Goal: Book appointment/travel/reservation

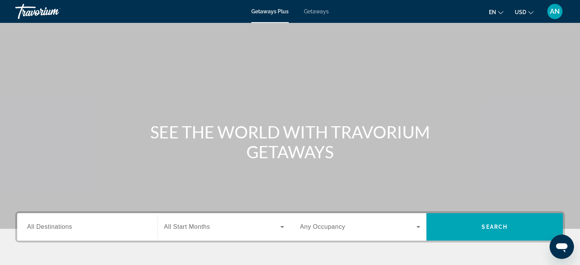
click at [50, 227] on span "All Destinations" at bounding box center [49, 226] width 45 height 6
click at [50, 227] on input "Destination All Destinations" at bounding box center [87, 227] width 120 height 9
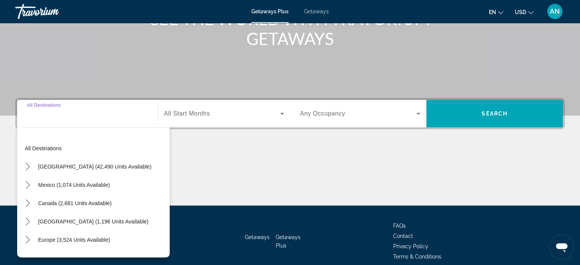
scroll to position [147, 0]
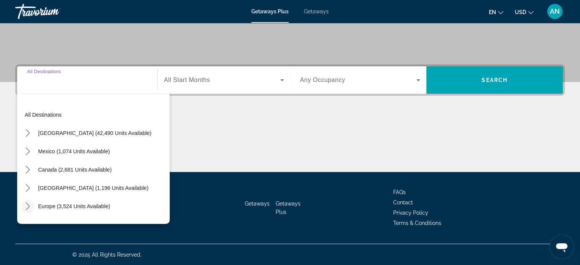
click at [30, 205] on icon "Toggle Europe (3,524 units available) submenu" at bounding box center [28, 206] width 8 height 8
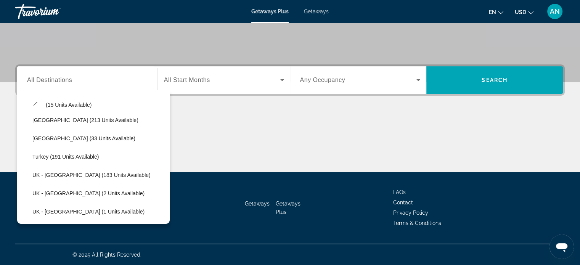
scroll to position [383, 0]
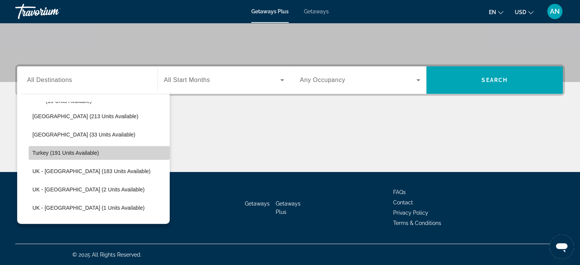
click at [143, 153] on span "Select destination: Turkey (191 units available)" at bounding box center [99, 153] width 141 height 18
type input "**********"
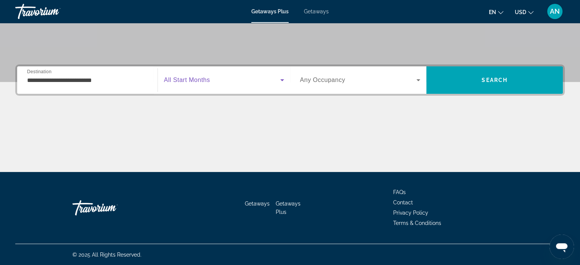
click at [282, 80] on icon "Search widget" at bounding box center [281, 79] width 9 height 9
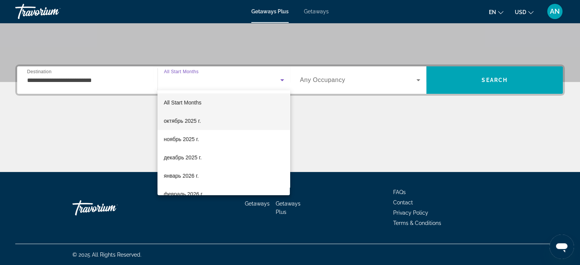
click at [266, 114] on mat-option "октябрь 2025 г." at bounding box center [223, 121] width 132 height 18
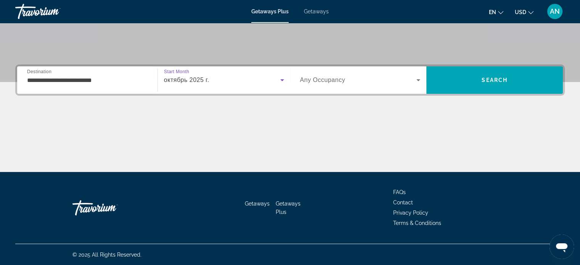
click at [420, 78] on icon "Search widget" at bounding box center [417, 79] width 9 height 9
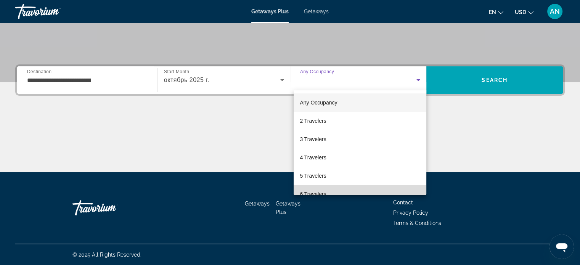
click at [375, 192] on mat-option "6 Travelers" at bounding box center [359, 194] width 133 height 18
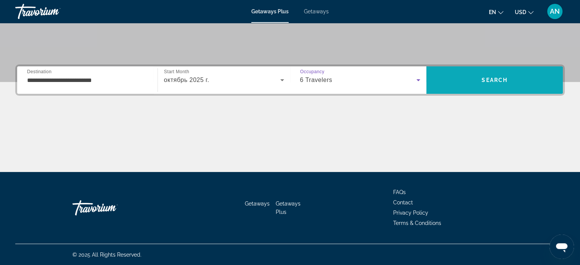
click at [496, 83] on span "Search" at bounding box center [494, 80] width 136 height 18
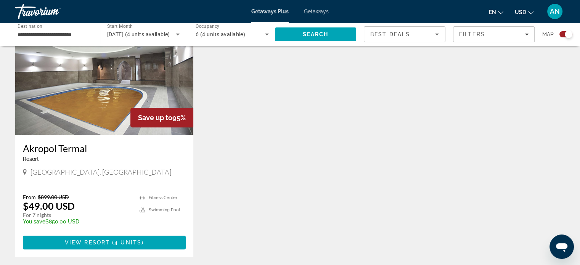
scroll to position [297, 0]
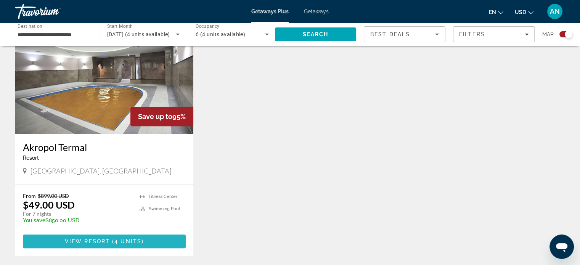
click at [163, 239] on span "Main content" at bounding box center [104, 241] width 163 height 18
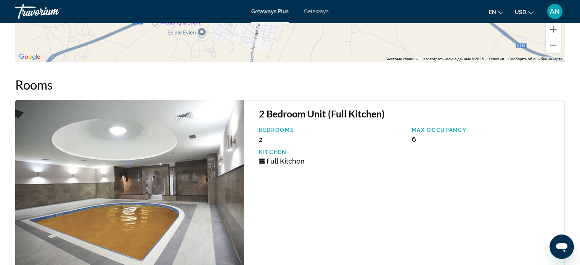
scroll to position [1158, 0]
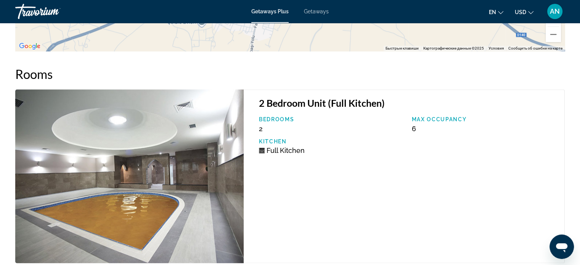
click at [190, 176] on img "Main content" at bounding box center [129, 176] width 228 height 174
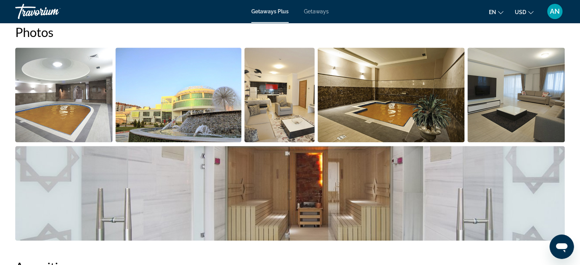
scroll to position [354, 0]
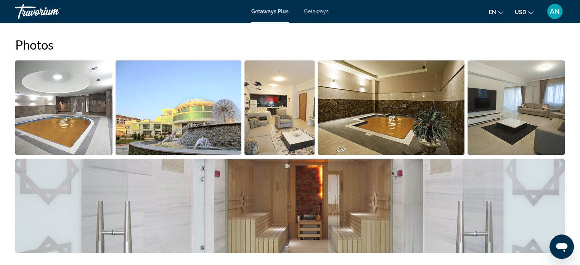
click at [48, 110] on img "Open full-screen image slider" at bounding box center [63, 107] width 97 height 94
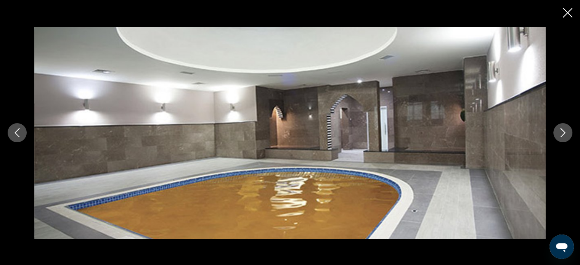
click at [558, 133] on icon "Next image" at bounding box center [562, 132] width 9 height 9
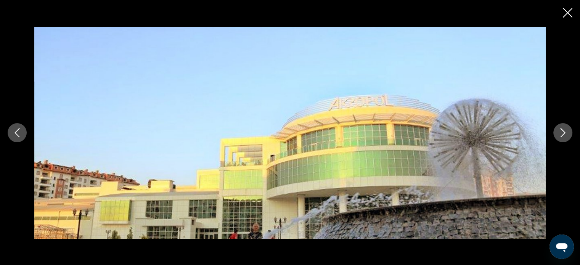
click at [558, 133] on icon "Next image" at bounding box center [562, 132] width 9 height 9
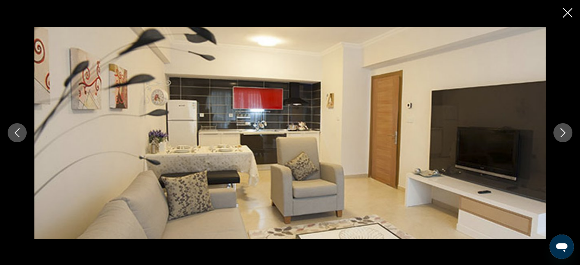
click at [558, 133] on icon "Next image" at bounding box center [562, 132] width 9 height 9
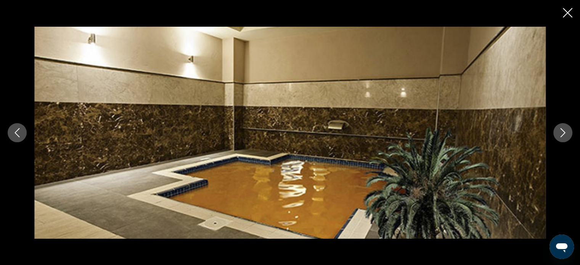
click at [558, 133] on icon "Next image" at bounding box center [562, 132] width 9 height 9
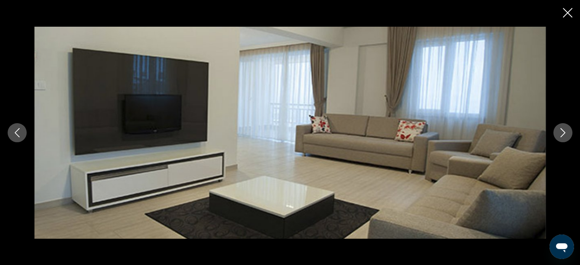
click at [558, 133] on icon "Next image" at bounding box center [562, 132] width 9 height 9
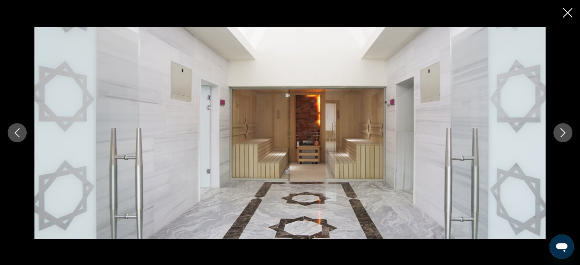
click at [558, 133] on icon "Next image" at bounding box center [562, 132] width 9 height 9
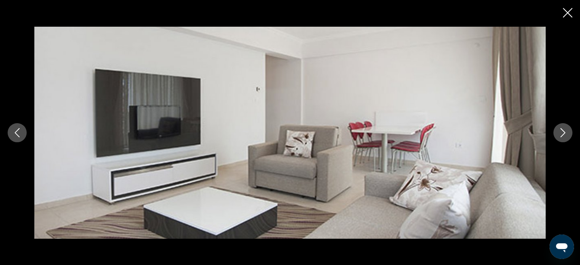
click at [558, 133] on icon "Next image" at bounding box center [562, 132] width 9 height 9
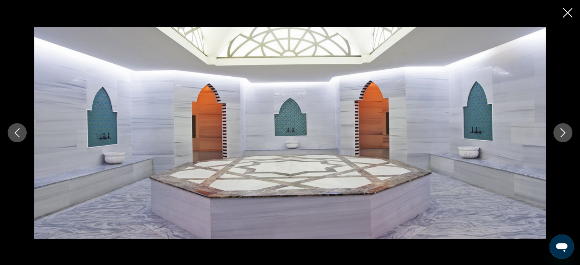
click at [558, 133] on icon "Next image" at bounding box center [562, 132] width 9 height 9
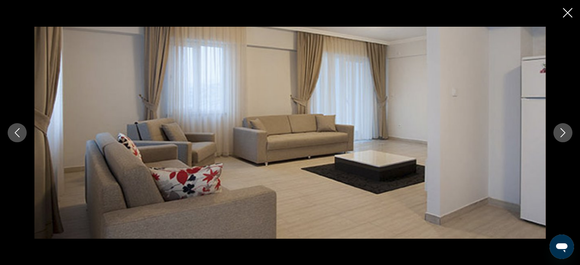
click at [558, 133] on icon "Next image" at bounding box center [562, 132] width 9 height 9
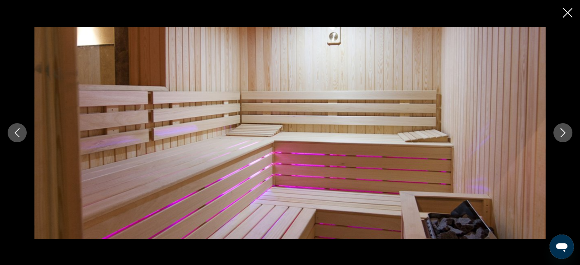
click at [558, 133] on icon "Next image" at bounding box center [562, 132] width 9 height 9
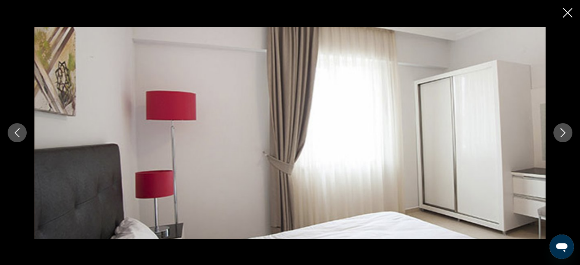
click at [558, 133] on icon "Next image" at bounding box center [562, 132] width 9 height 9
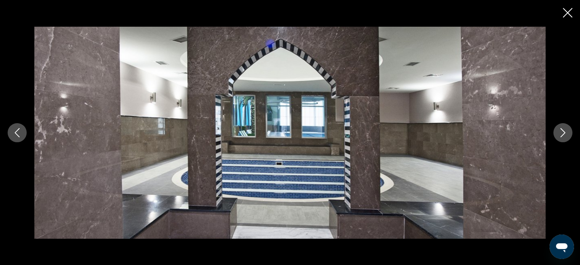
click at [558, 133] on icon "Next image" at bounding box center [562, 132] width 9 height 9
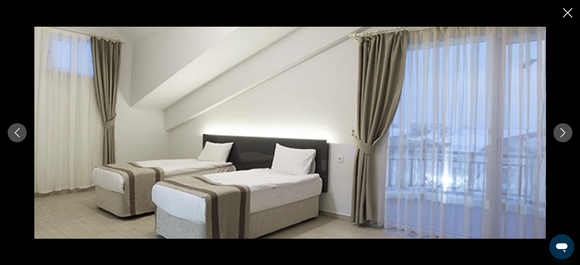
click at [558, 133] on icon "Next image" at bounding box center [562, 132] width 9 height 9
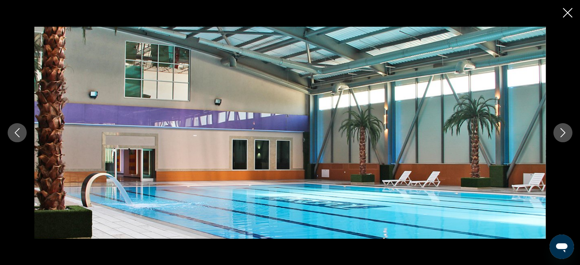
click at [558, 133] on icon "Next image" at bounding box center [562, 132] width 9 height 9
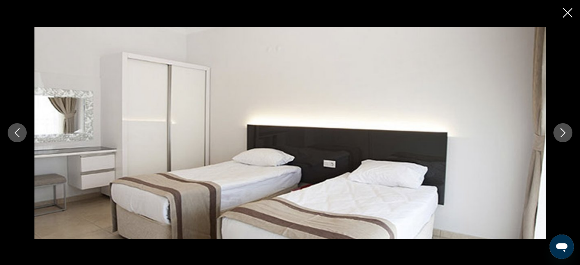
click at [558, 133] on icon "Next image" at bounding box center [562, 132] width 9 height 9
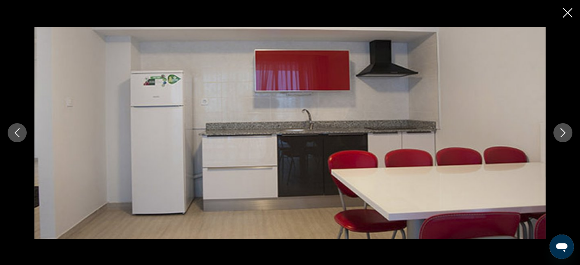
click at [558, 133] on icon "Next image" at bounding box center [562, 132] width 9 height 9
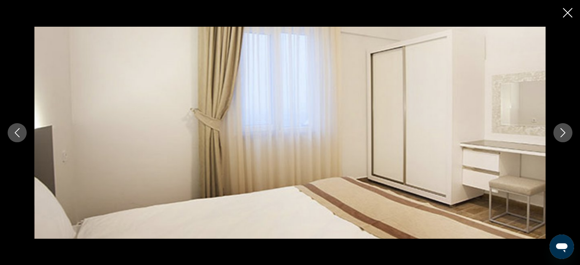
click at [558, 133] on icon "Next image" at bounding box center [562, 132] width 9 height 9
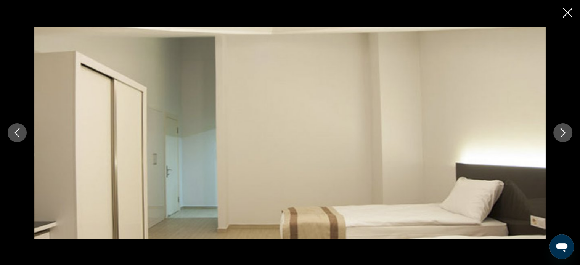
click at [558, 133] on icon "Next image" at bounding box center [562, 132] width 9 height 9
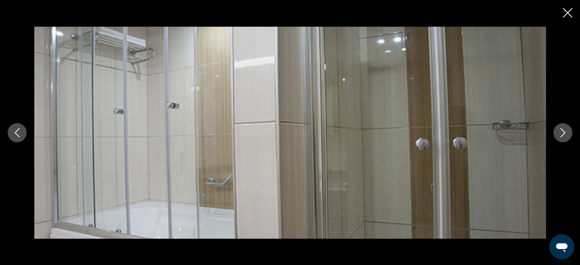
click at [558, 133] on icon "Next image" at bounding box center [562, 132] width 9 height 9
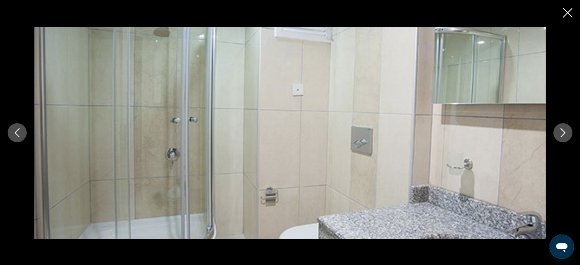
click at [558, 133] on icon "Next image" at bounding box center [562, 132] width 9 height 9
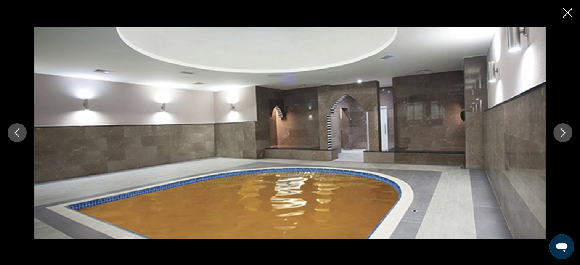
click at [558, 133] on icon "Next image" at bounding box center [562, 132] width 9 height 9
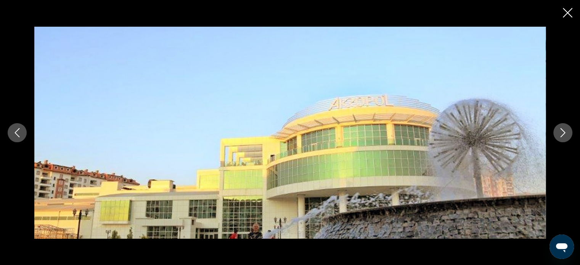
click at [568, 17] on icon "Close slideshow" at bounding box center [567, 13] width 10 height 10
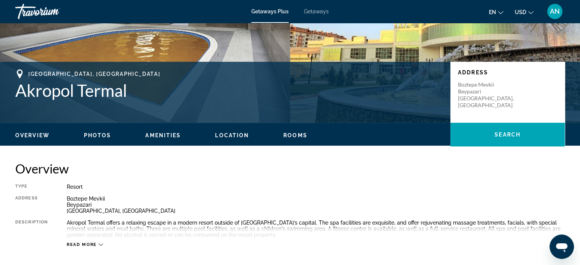
scroll to position [142, 0]
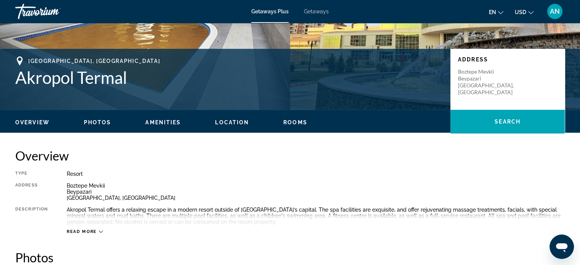
click at [163, 122] on span "Amenities" at bounding box center [162, 122] width 35 height 6
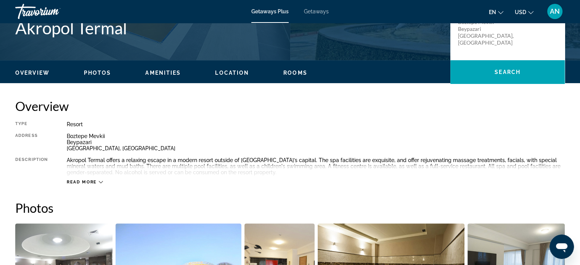
scroll to position [194, 0]
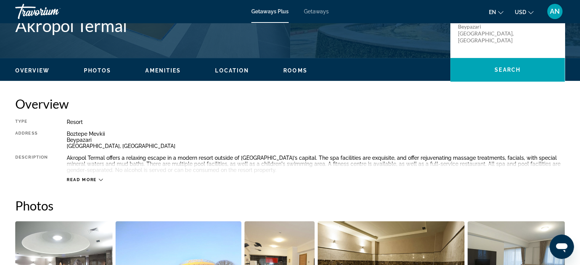
click at [303, 70] on span "Rooms" at bounding box center [295, 70] width 24 height 6
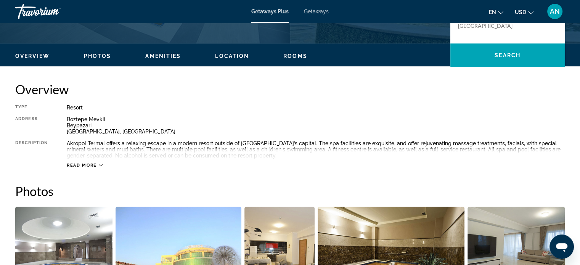
scroll to position [250, 0]
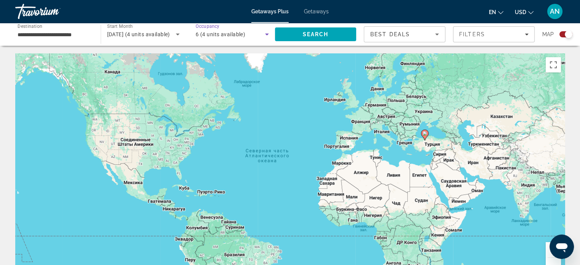
click at [269, 35] on icon "Search widget" at bounding box center [266, 34] width 9 height 9
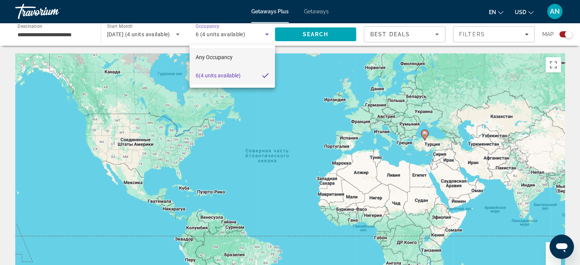
click at [246, 56] on mat-option "Any Occupancy" at bounding box center [231, 57] width 85 height 18
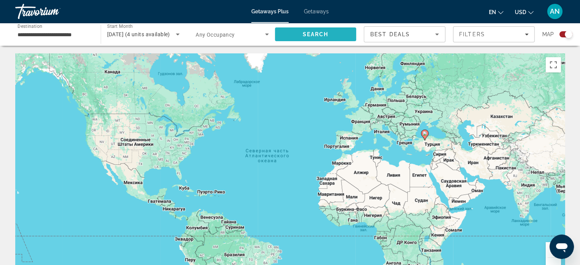
click at [314, 32] on span "Search" at bounding box center [315, 34] width 26 height 6
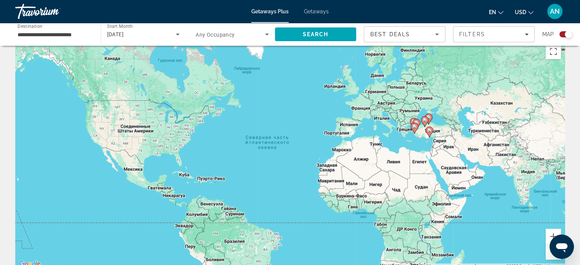
scroll to position [10, 0]
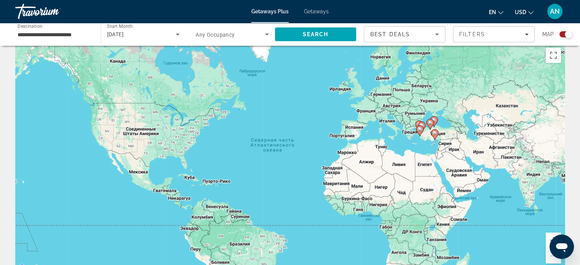
click at [426, 130] on gmp-advanced-marker "Main content" at bounding box center [430, 123] width 8 height 11
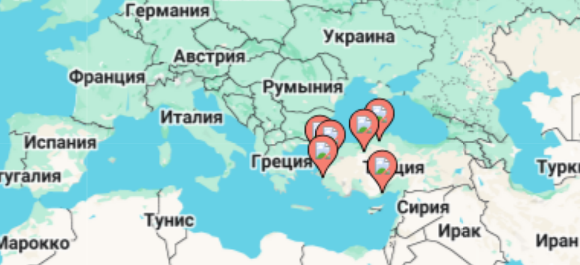
drag, startPoint x: 424, startPoint y: 136, endPoint x: 409, endPoint y: 141, distance: 16.3
click at [409, 141] on div "Чтобы активировать перетаскивание с помощью клавиатуры, нажмите Alt + Ввод. Пос…" at bounding box center [289, 158] width 549 height 229
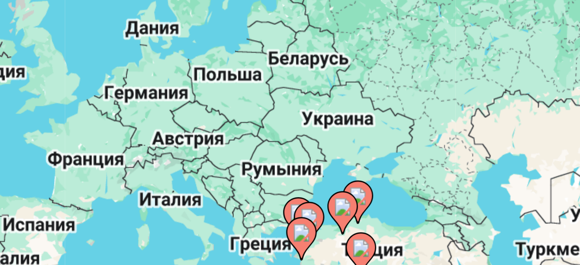
drag, startPoint x: 421, startPoint y: 137, endPoint x: 415, endPoint y: 159, distance: 22.9
click at [415, 159] on div "Чтобы активировать перетаскивание с помощью клавиатуры, нажмите Alt + Ввод. Пос…" at bounding box center [289, 158] width 549 height 229
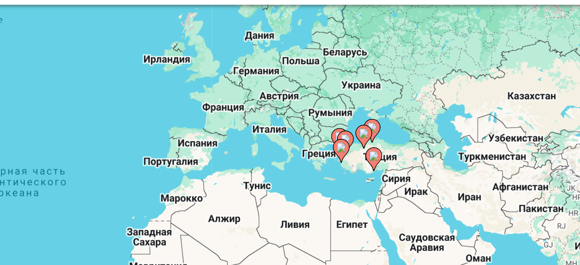
drag, startPoint x: 410, startPoint y: 147, endPoint x: 411, endPoint y: 101, distance: 46.5
click at [411, 101] on image "Main content" at bounding box center [410, 101] width 5 height 5
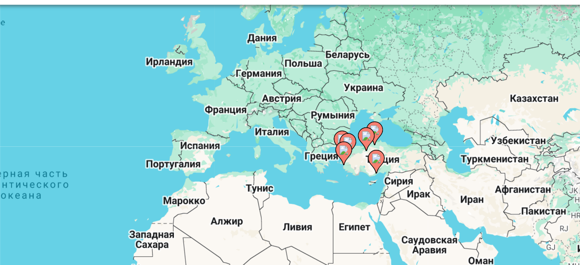
scroll to position [0, 0]
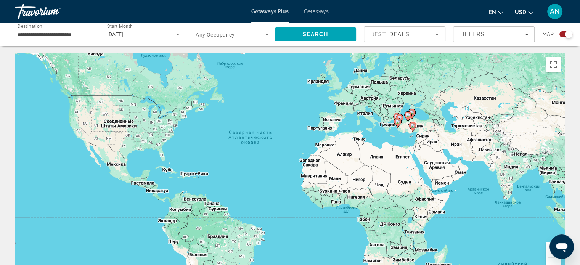
click at [62, 37] on input "**********" at bounding box center [54, 34] width 73 height 9
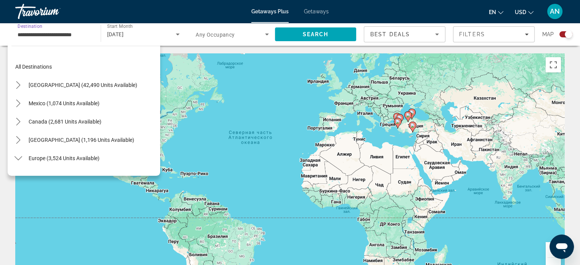
scroll to position [375, 0]
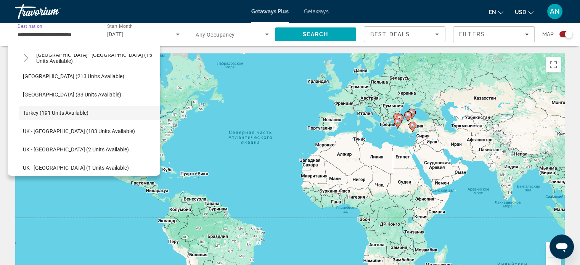
click at [92, 37] on div "**********" at bounding box center [53, 35] width 85 height 22
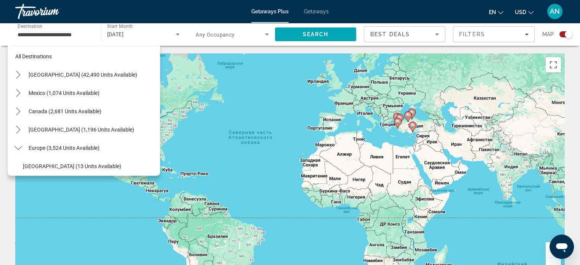
scroll to position [0, 0]
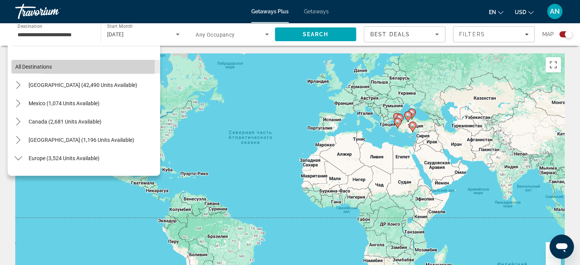
click at [51, 64] on span "All destinations" at bounding box center [33, 67] width 37 height 6
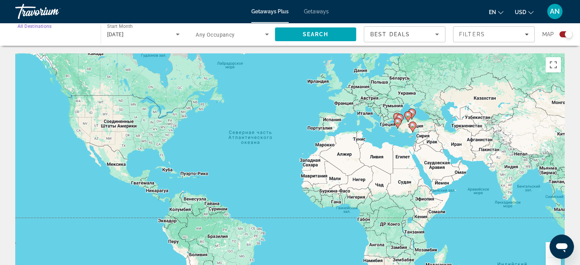
click at [79, 34] on input "Destination All Destinations" at bounding box center [54, 34] width 73 height 9
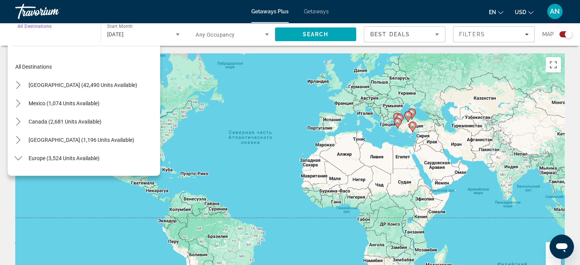
click at [79, 34] on input "Destination All Destinations" at bounding box center [54, 34] width 73 height 9
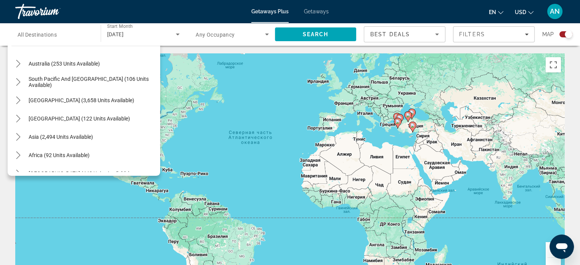
scroll to position [507, 0]
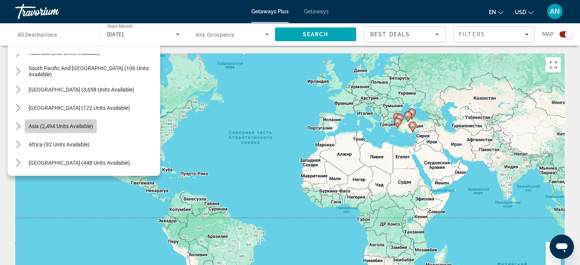
click at [82, 122] on span "Select destination: Asia (2,494 units available)" at bounding box center [61, 126] width 72 height 18
type input "**********"
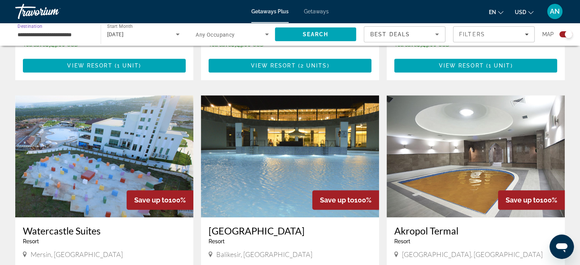
scroll to position [474, 0]
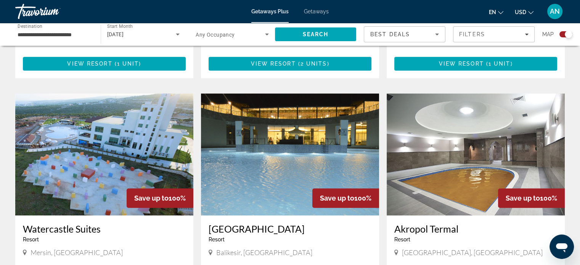
click at [123, 153] on img "Main content" at bounding box center [104, 154] width 178 height 122
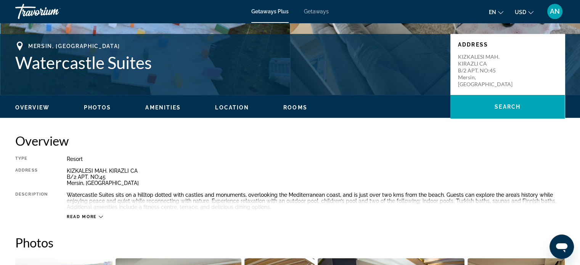
scroll to position [154, 0]
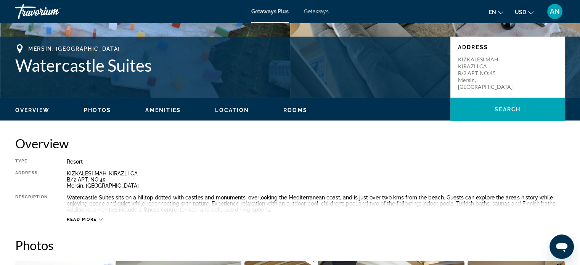
click at [98, 219] on div "Read more" at bounding box center [85, 219] width 36 height 5
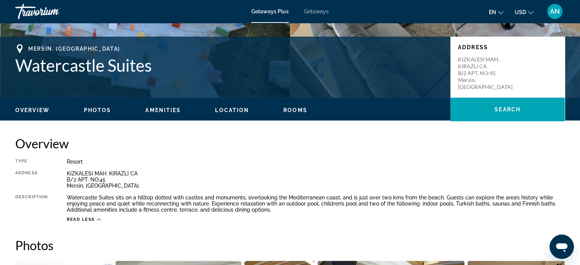
click at [293, 110] on span "Rooms" at bounding box center [295, 110] width 24 height 6
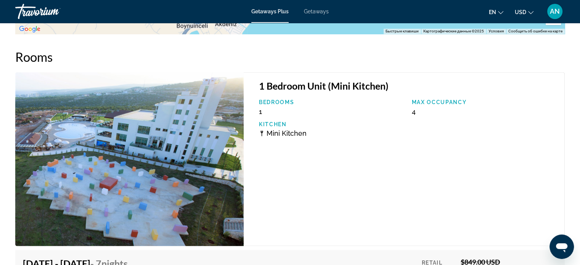
scroll to position [1210, 0]
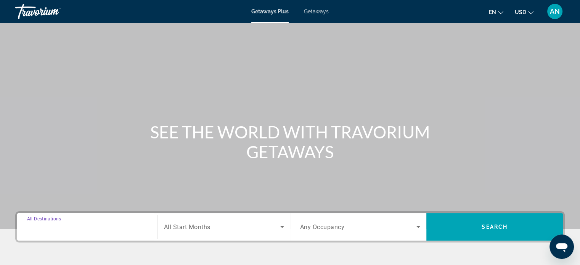
click at [130, 224] on input "Destination All Destinations" at bounding box center [87, 227] width 120 height 9
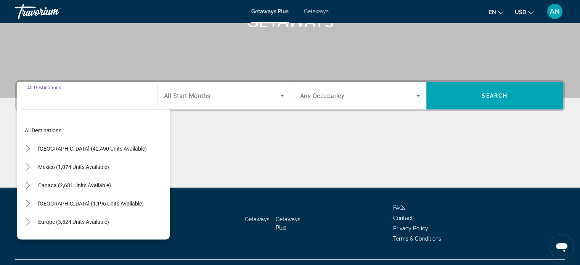
scroll to position [147, 0]
